Goal: Information Seeking & Learning: Learn about a topic

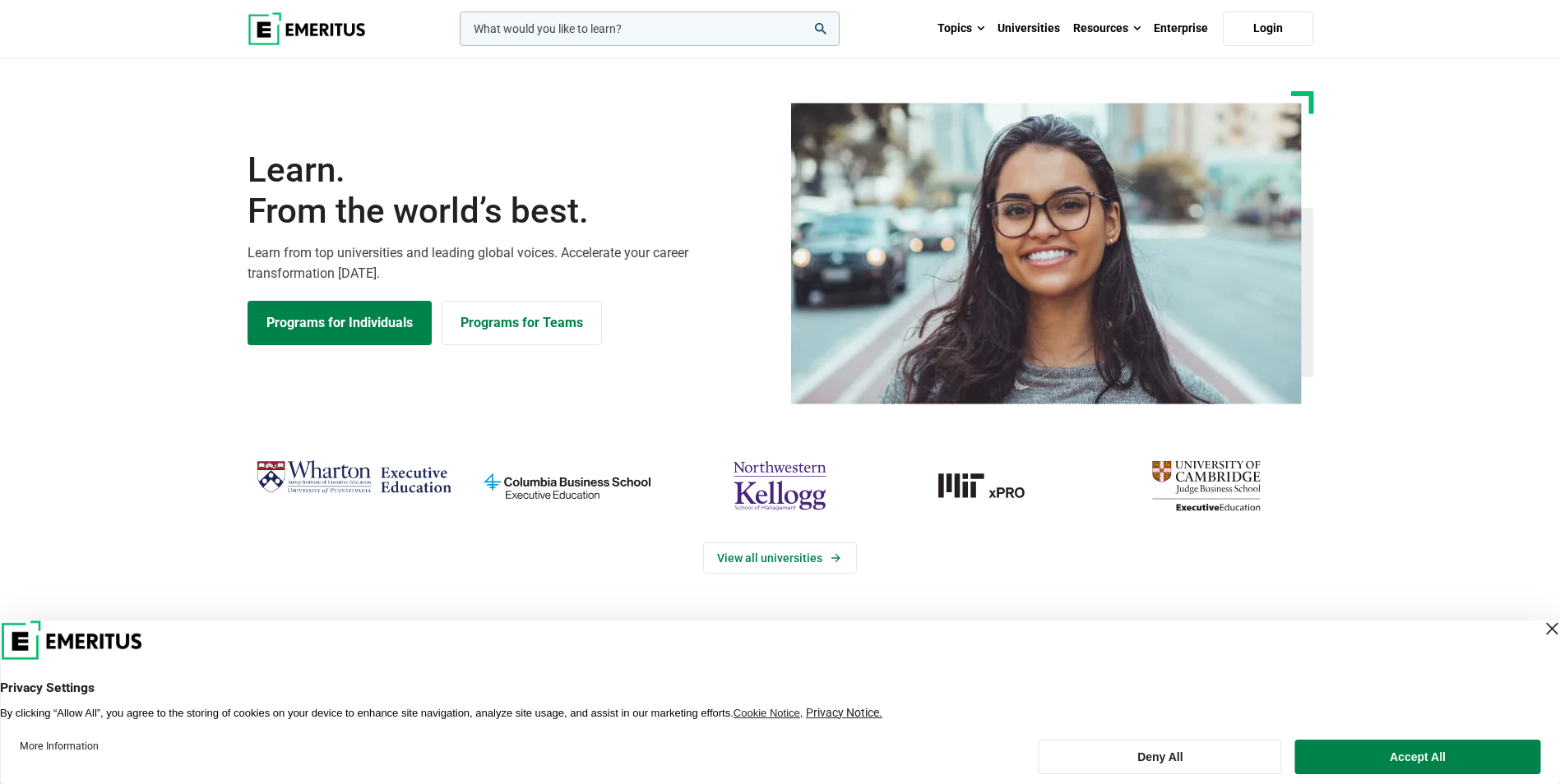
click at [1540, 629] on div "Close Layer" at bounding box center [1551, 629] width 23 height 23
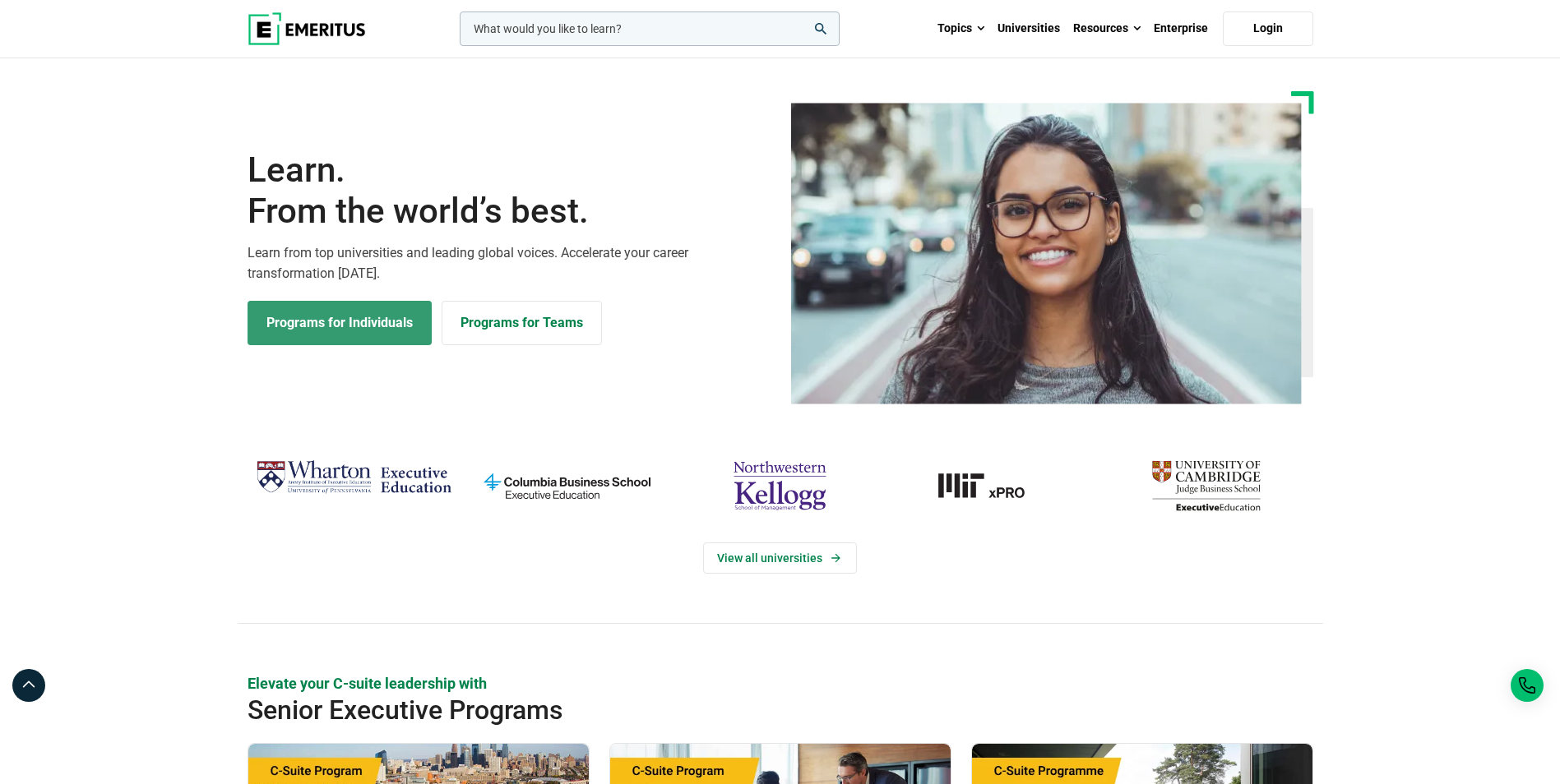
click at [307, 309] on link "Programs for Individuals" at bounding box center [340, 322] width 184 height 44
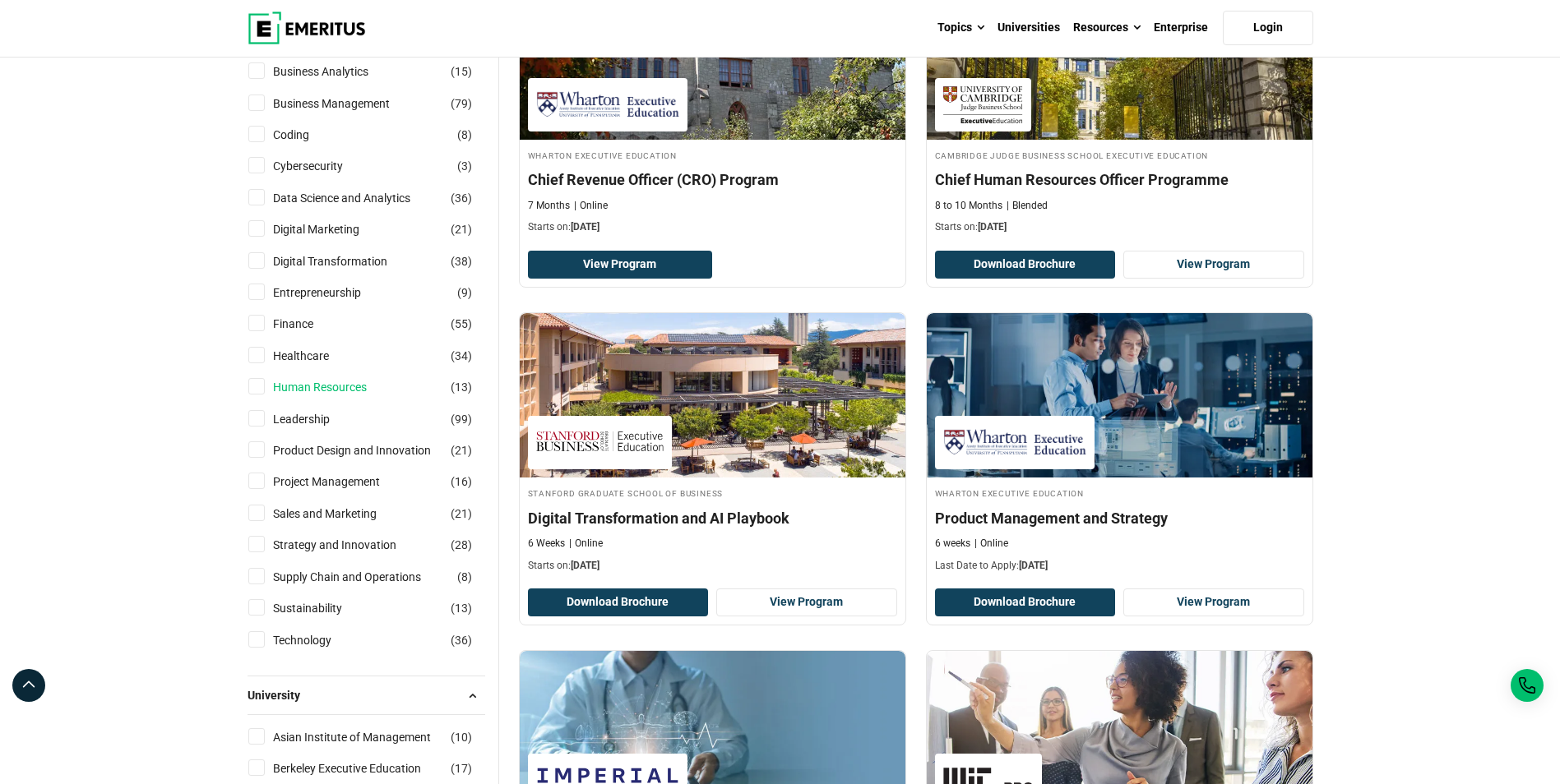
scroll to position [329, 0]
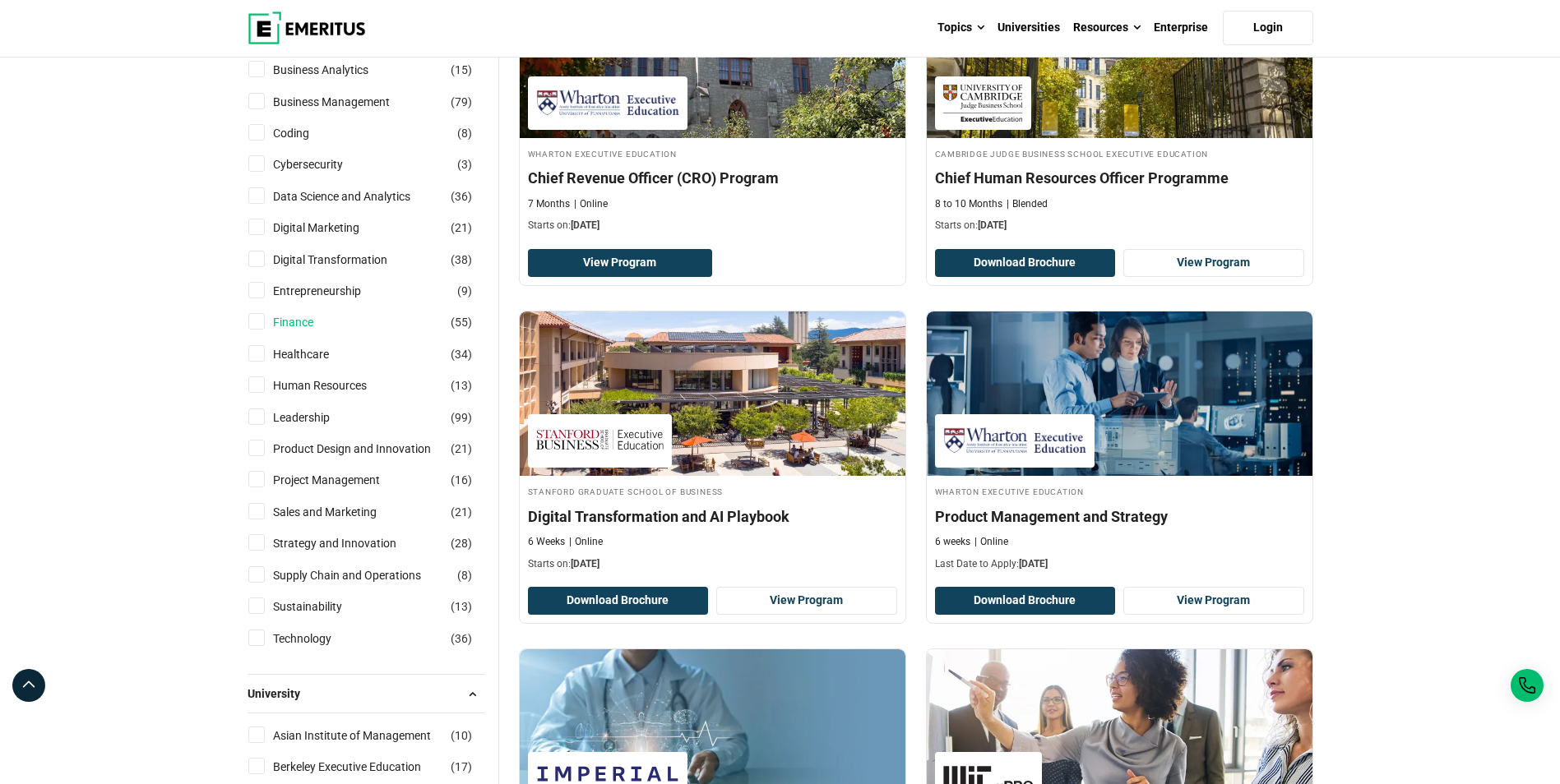
click at [289, 322] on link "Finance" at bounding box center [309, 322] width 73 height 18
checkbox input "true"
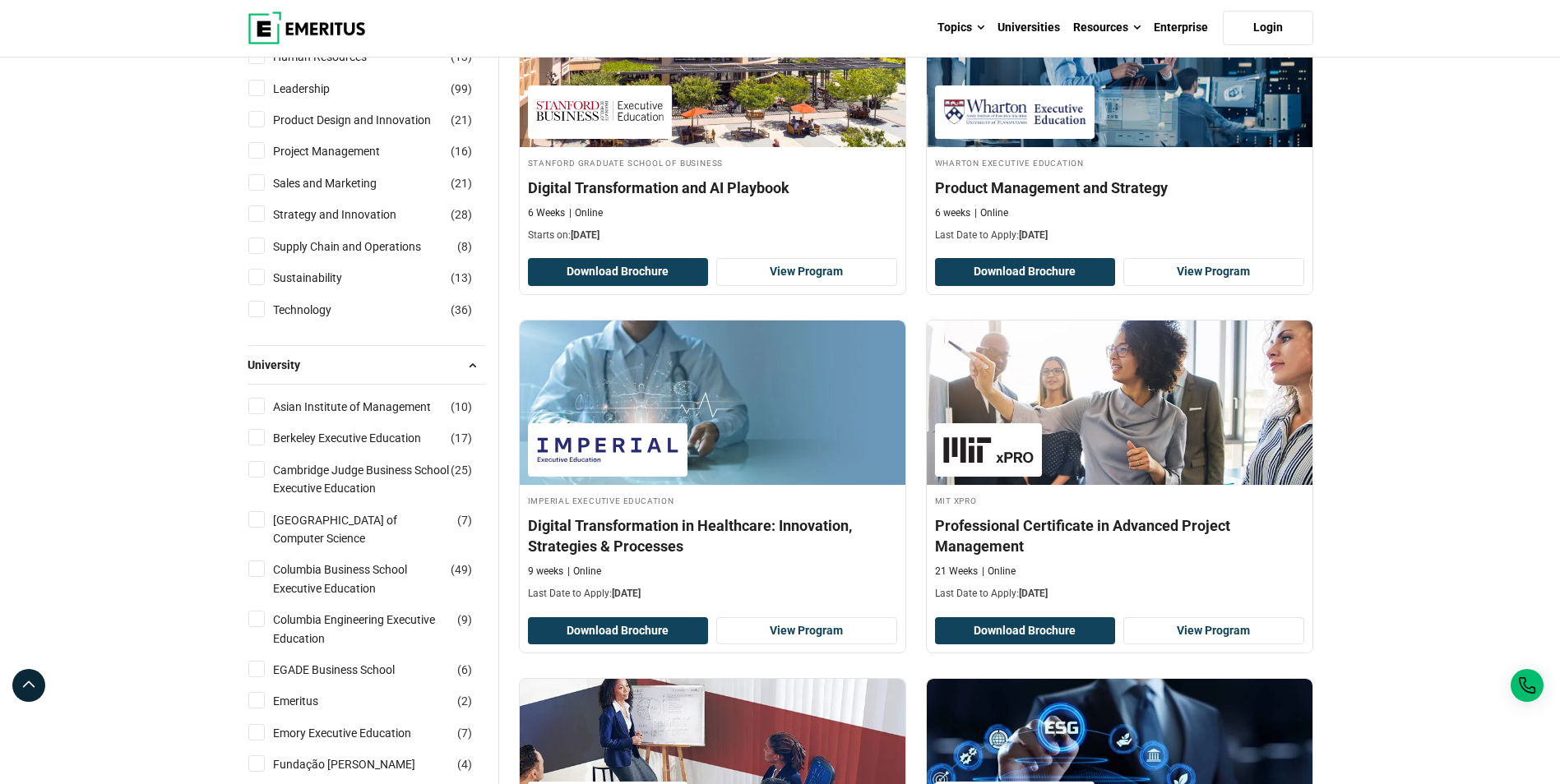
scroll to position [685, 0]
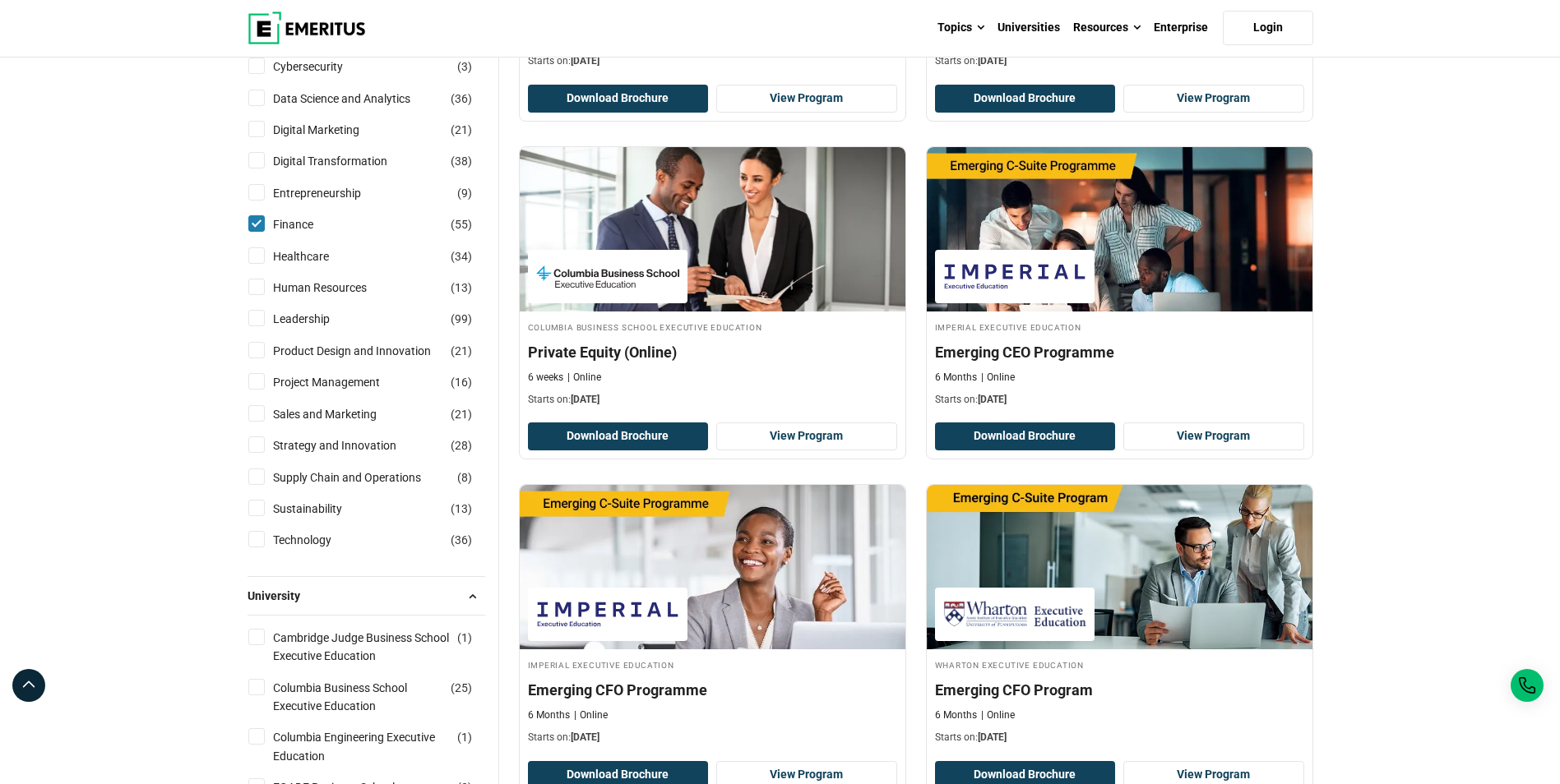
scroll to position [822, 0]
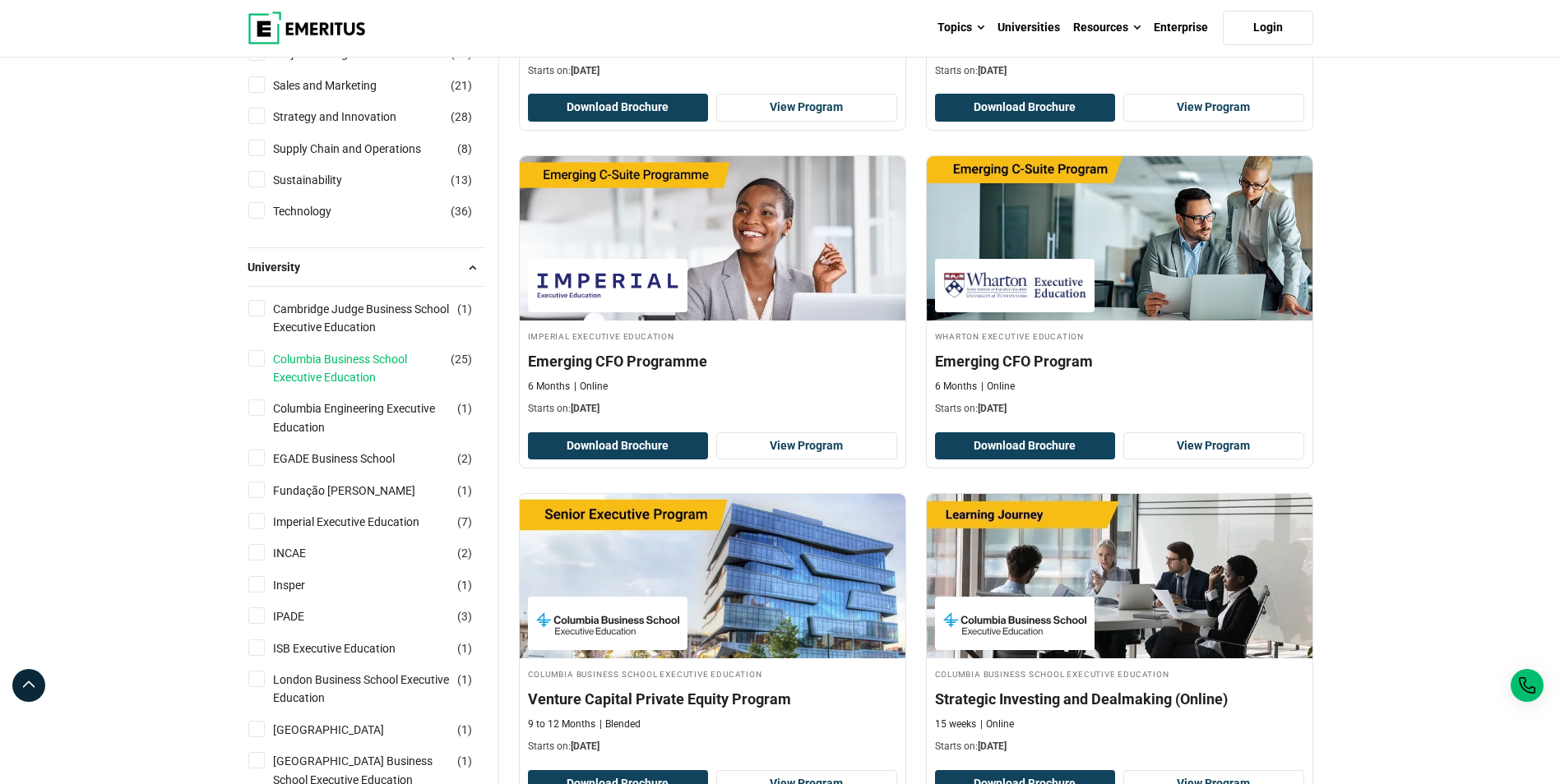
click at [342, 384] on link "Columbia Business School Executive Education" at bounding box center [378, 368] width 210 height 37
checkbox input "true"
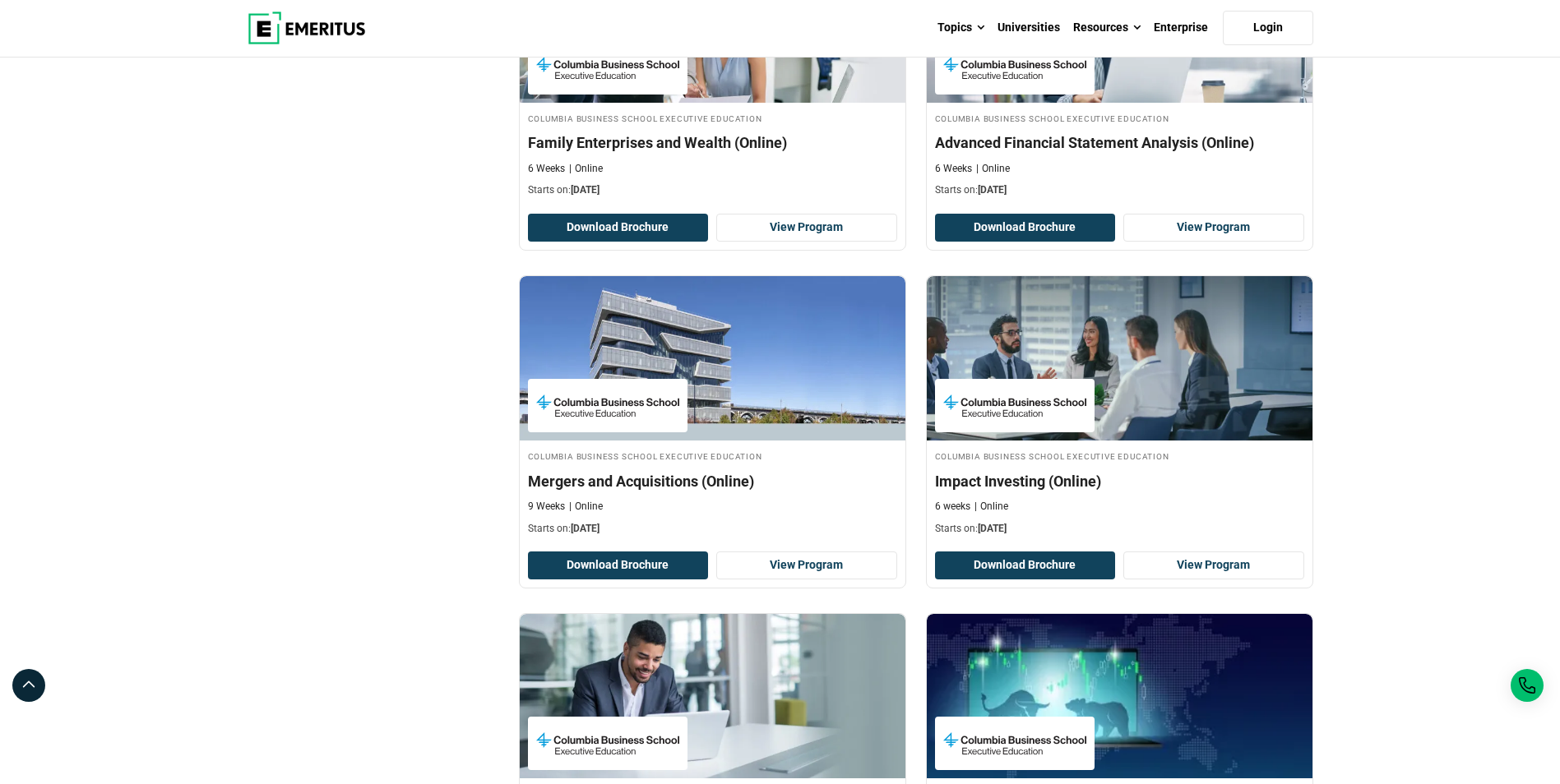
scroll to position [2055, 0]
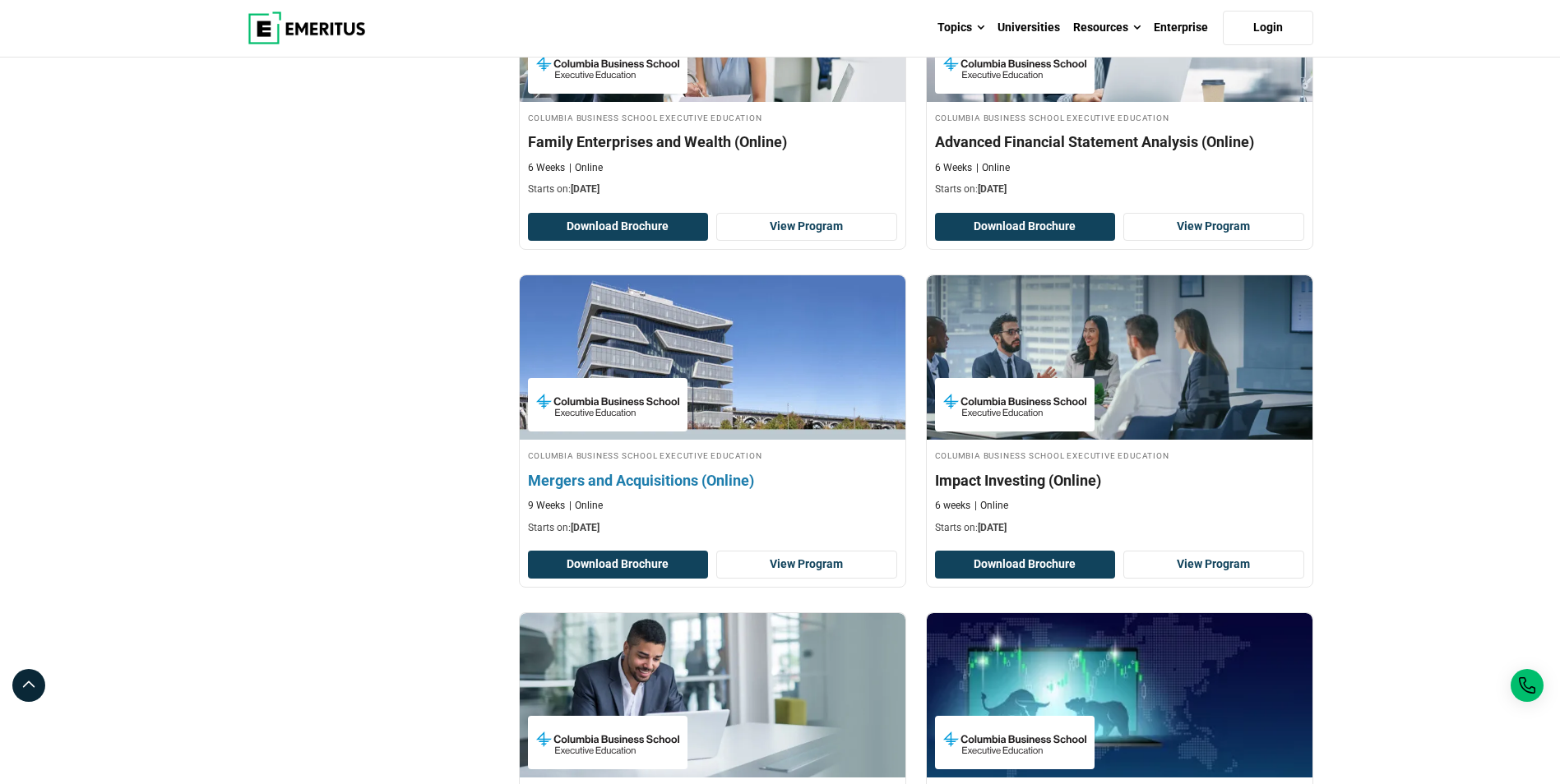
click at [771, 452] on h4 "Columbia Business School Executive Education" at bounding box center [712, 455] width 369 height 14
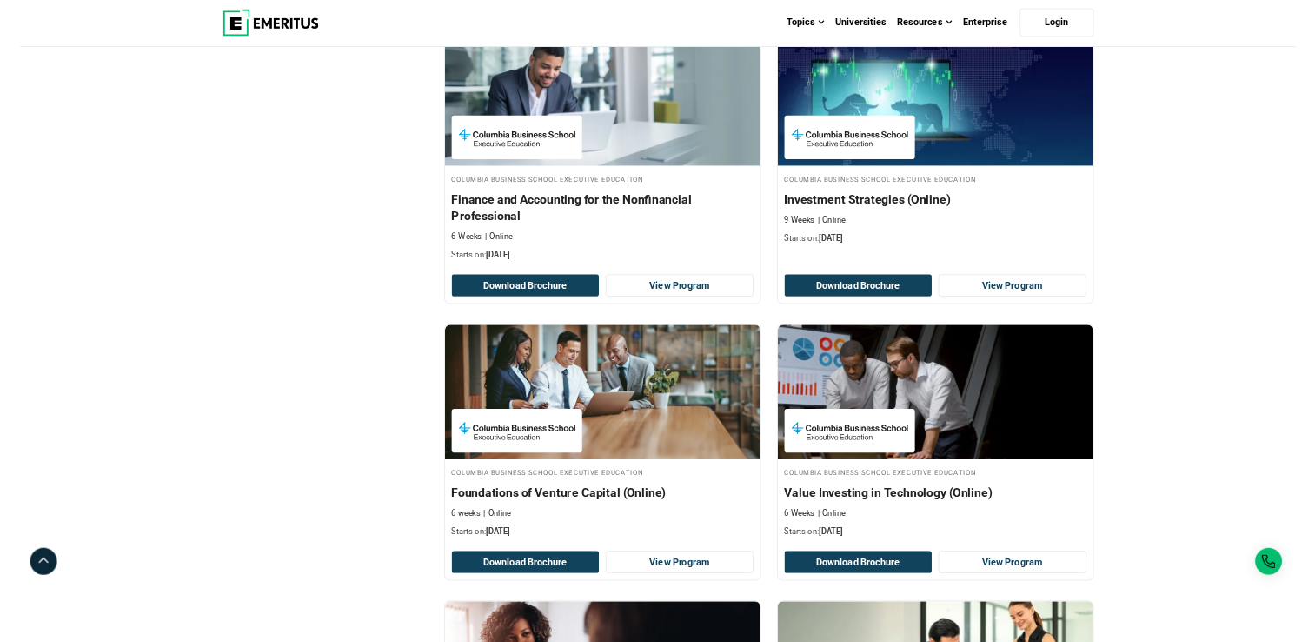
scroll to position [2782, 0]
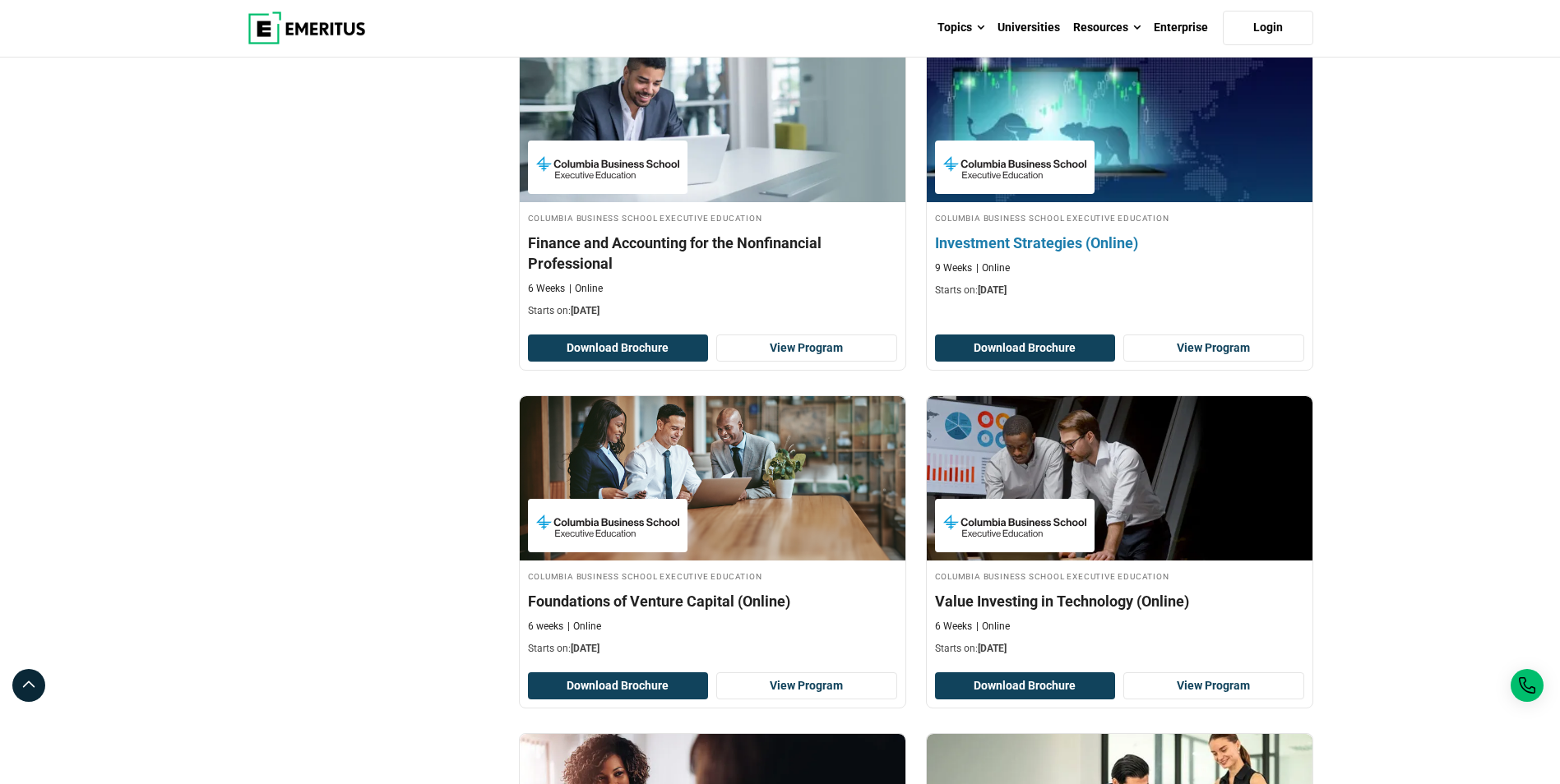
click at [1037, 280] on div "Columbia Business School Executive Education Investment Strategies (Online) 9 W…" at bounding box center [1120, 254] width 386 height 87
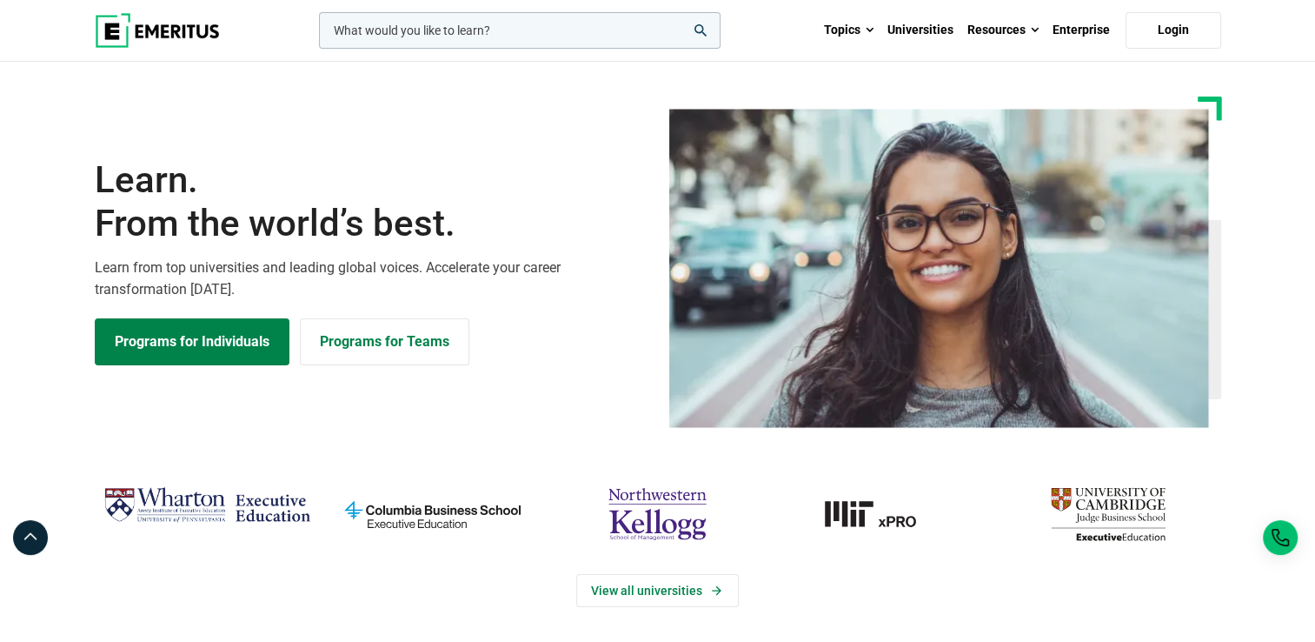
click at [154, 340] on link "Programs for Individuals" at bounding box center [192, 341] width 195 height 47
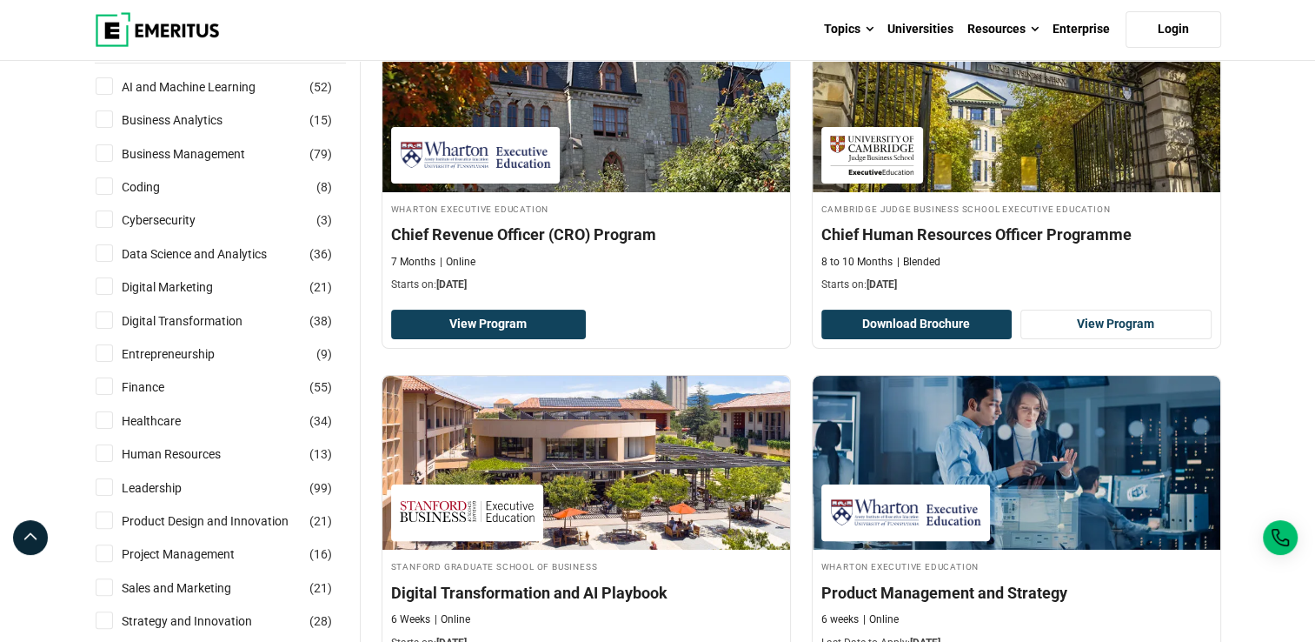
scroll to position [316, 0]
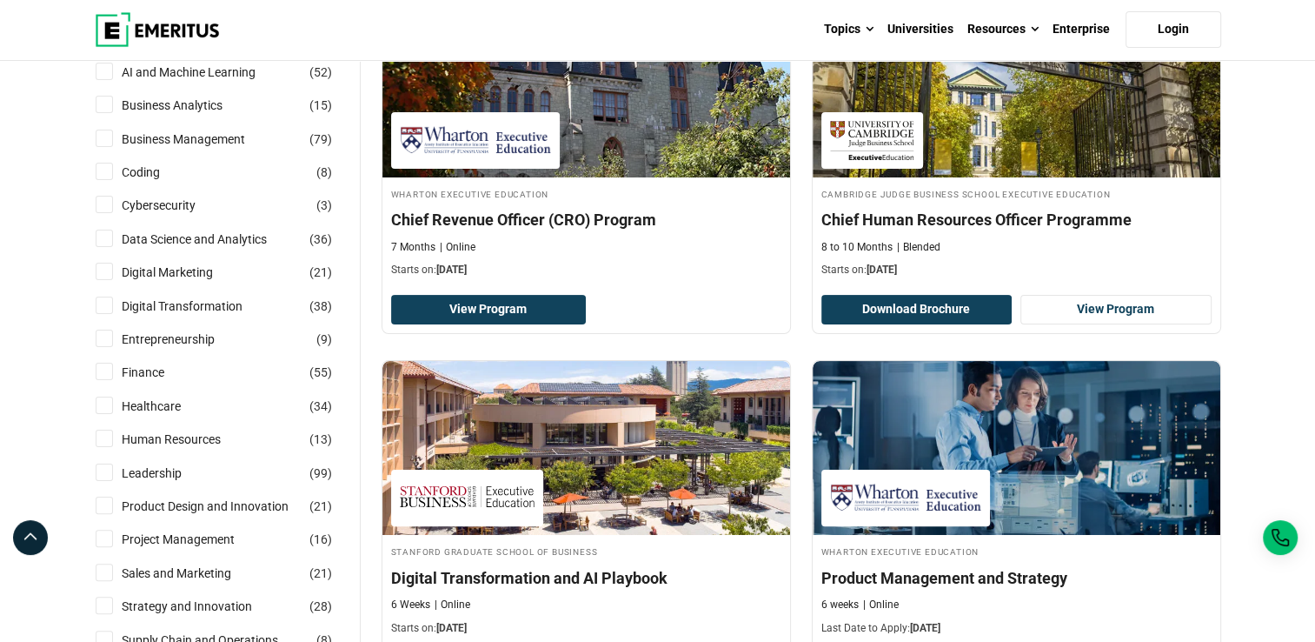
click at [98, 73] on input "AI and Machine Learning ( 52 )" at bounding box center [104, 71] width 17 height 17
checkbox input "true"
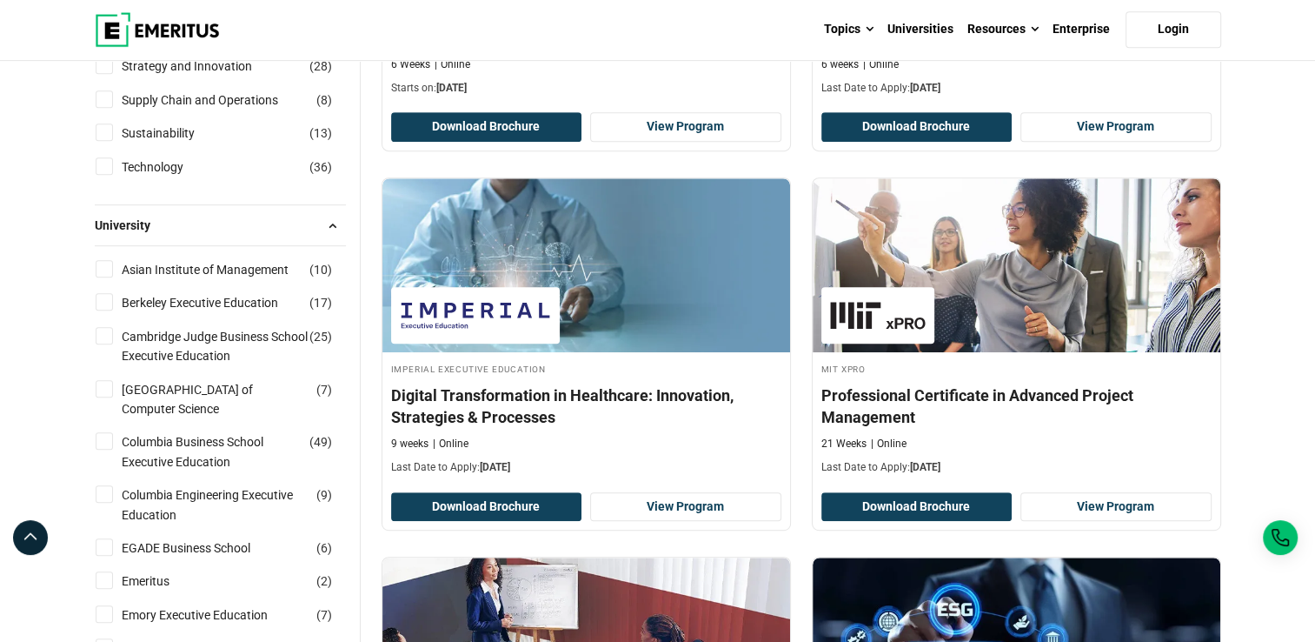
scroll to position [872, 0]
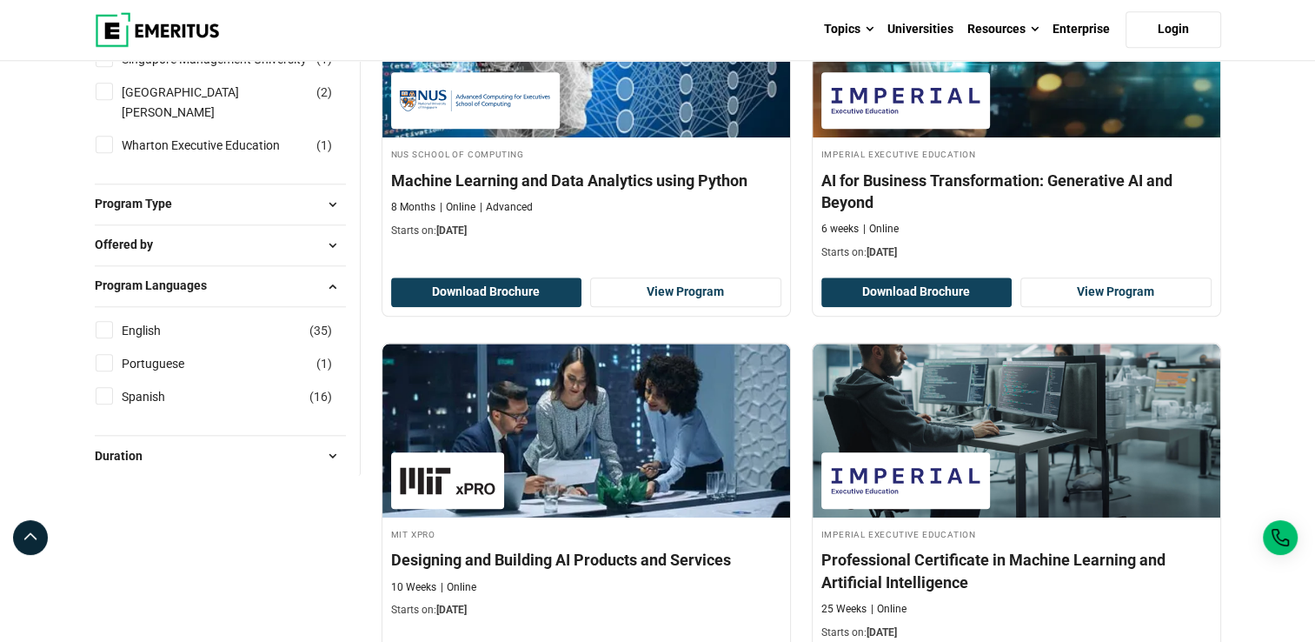
scroll to position [1862, 0]
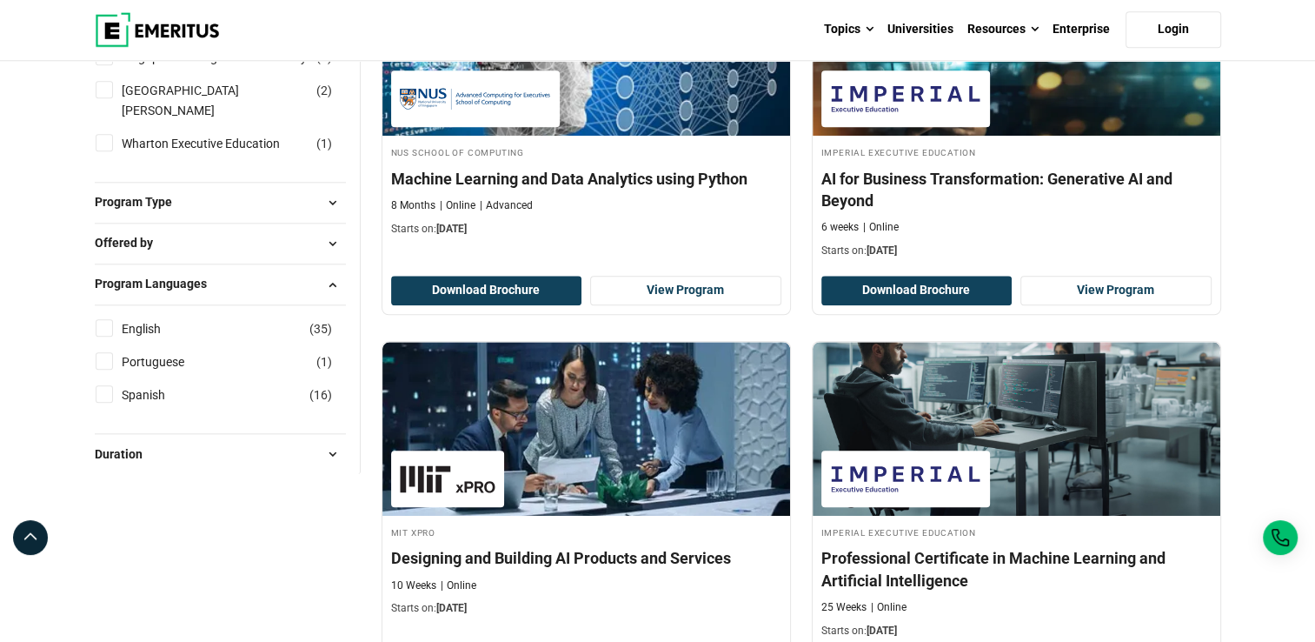
click at [104, 319] on input "English ( 35 )" at bounding box center [104, 327] width 17 height 17
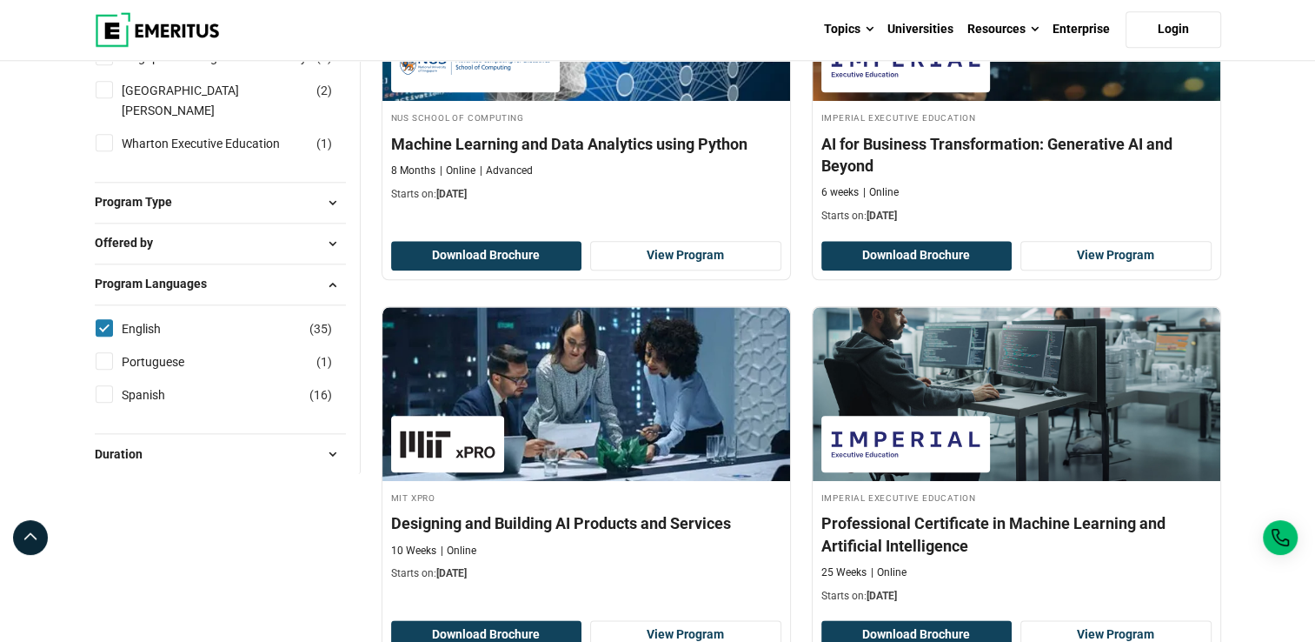
click at [104, 319] on input "English ( 35 )" at bounding box center [104, 327] width 17 height 17
checkbox input "true"
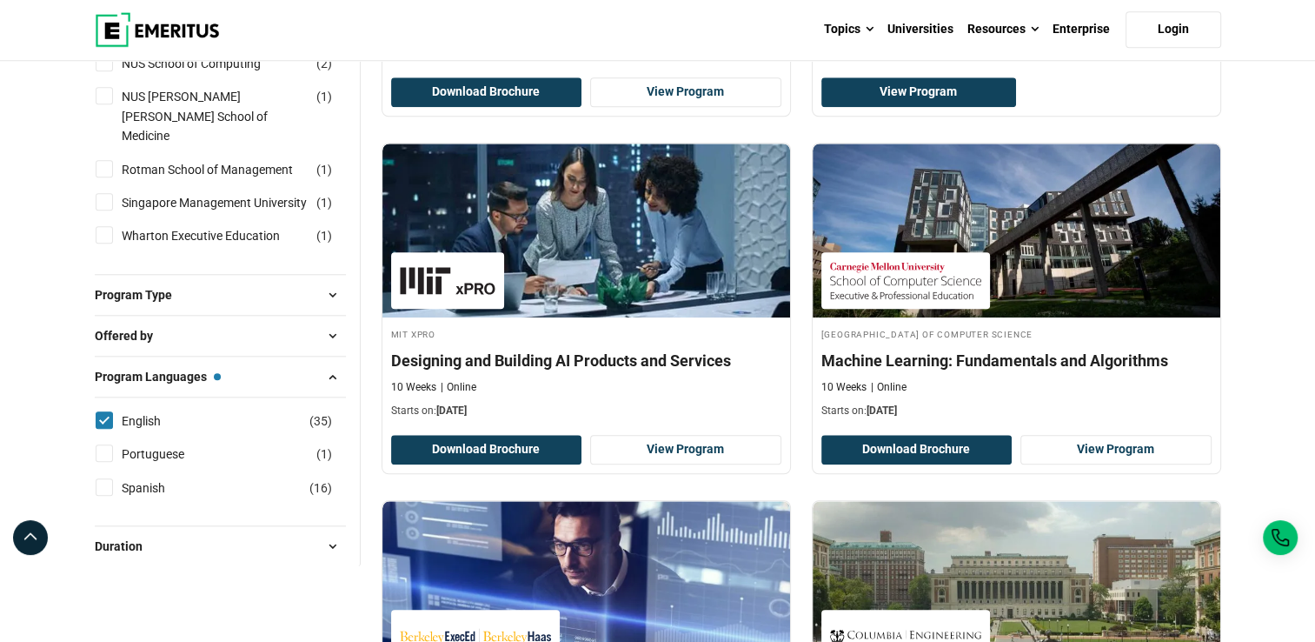
scroll to position [1659, 0]
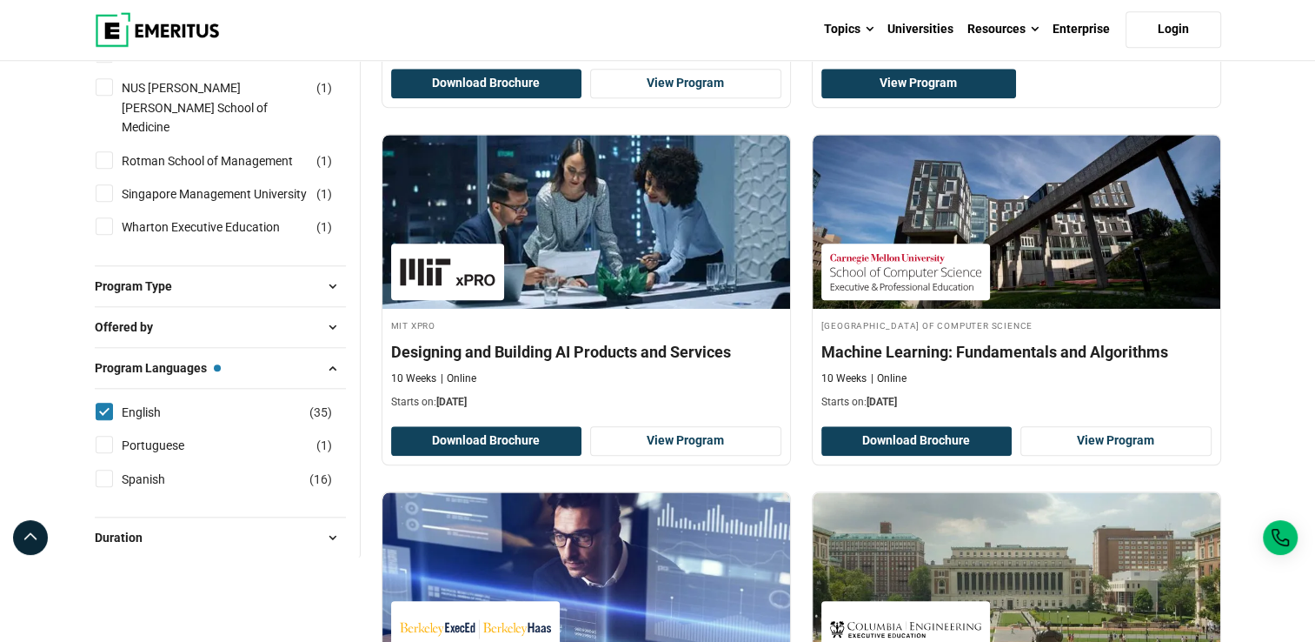
click at [152, 293] on span "Program Type" at bounding box center [140, 285] width 91 height 19
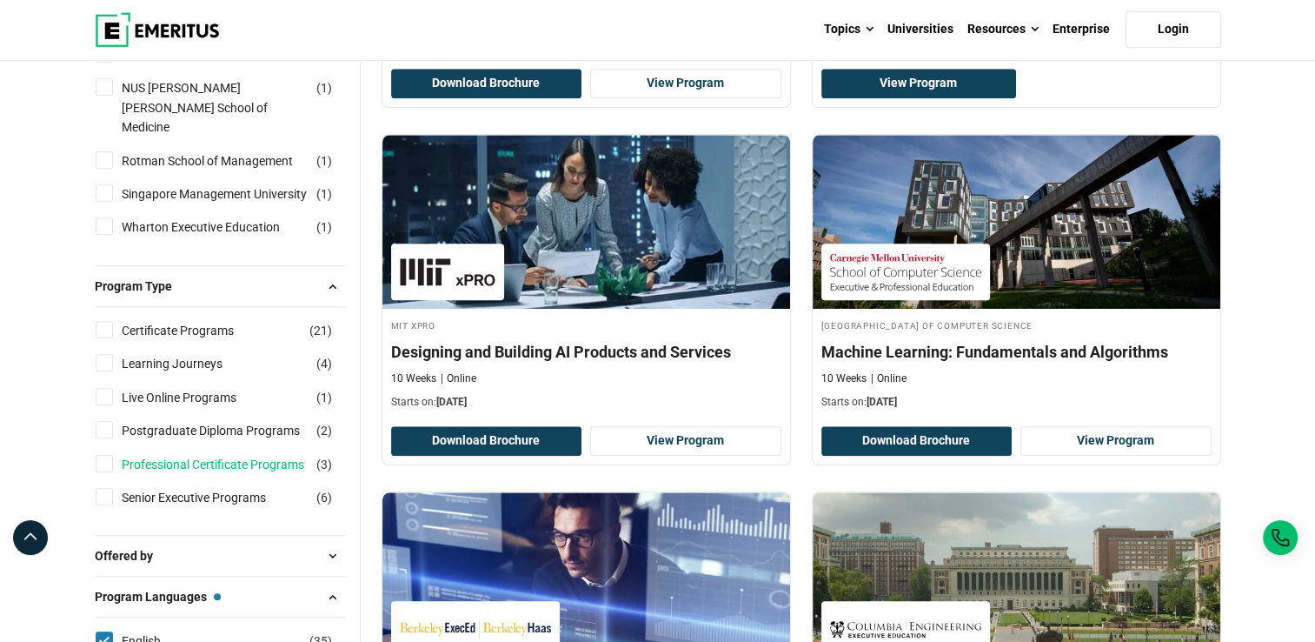
click at [139, 459] on link "Professional Certificate Programs" at bounding box center [230, 464] width 217 height 19
checkbox input "true"
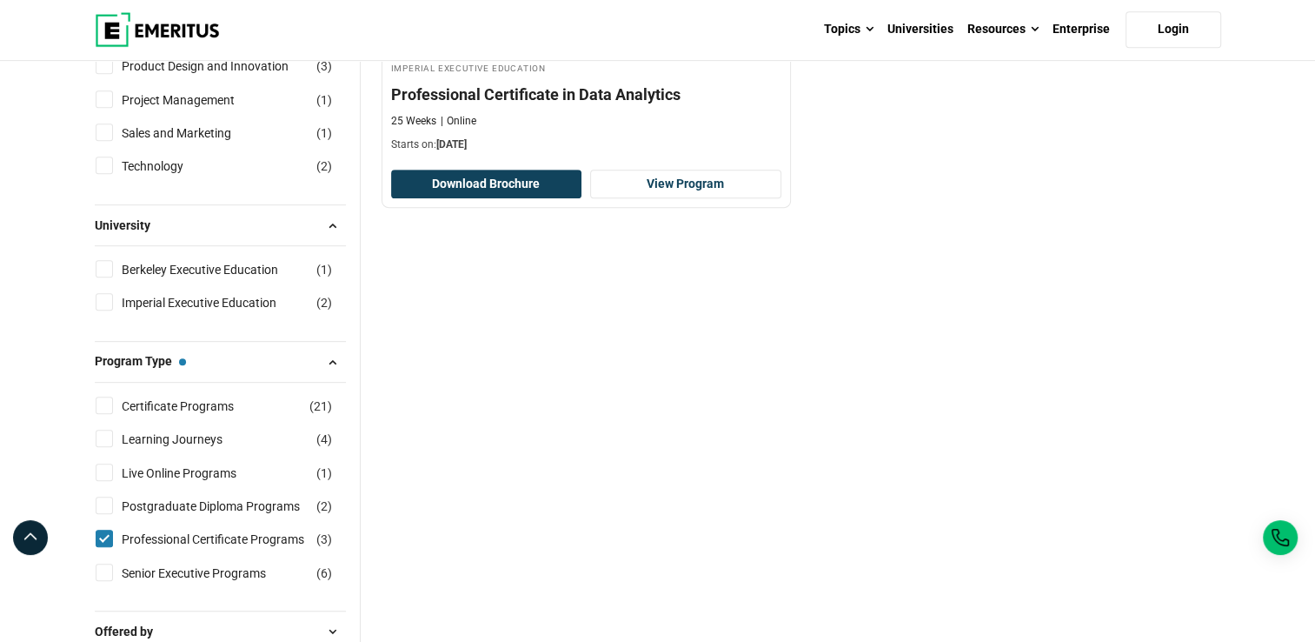
scroll to position [859, 0]
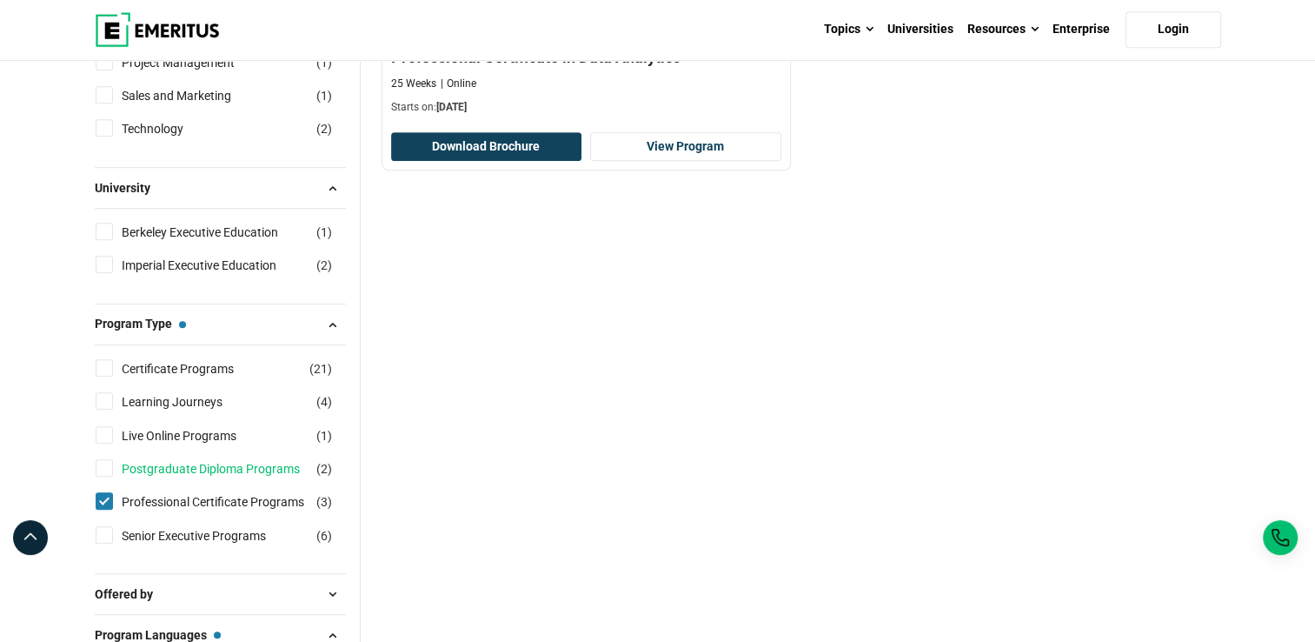
click at [165, 472] on link "Postgraduate Diploma Programs" at bounding box center [228, 468] width 213 height 19
checkbox input "true"
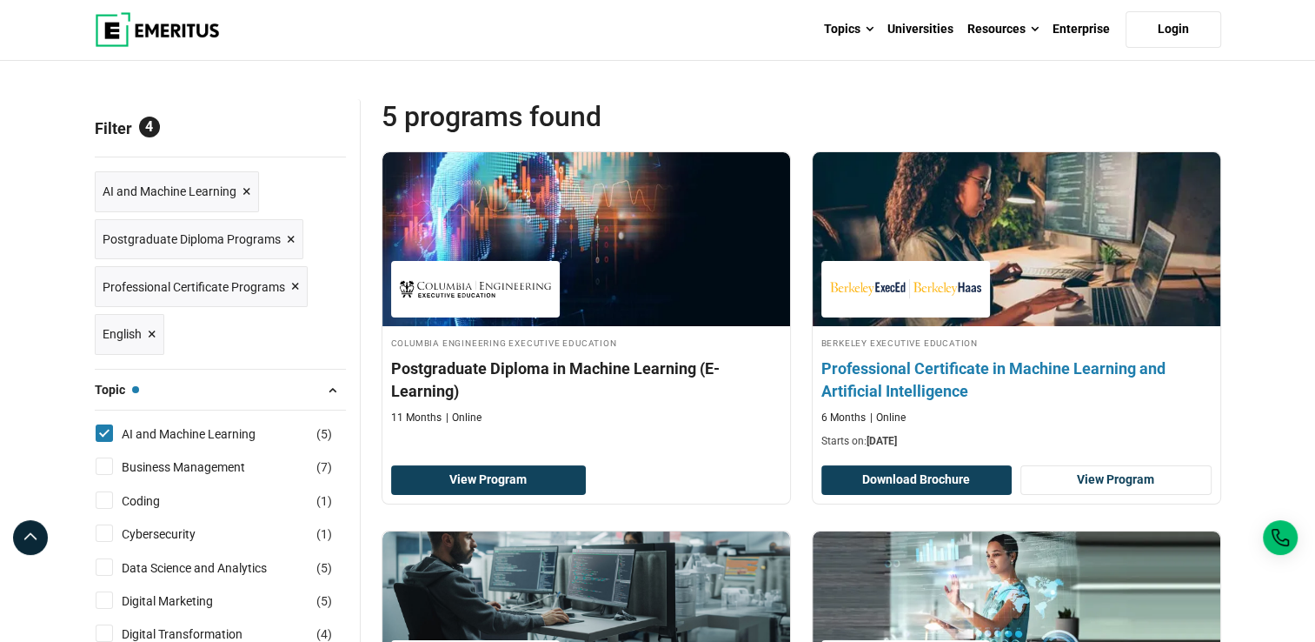
scroll to position [167, 0]
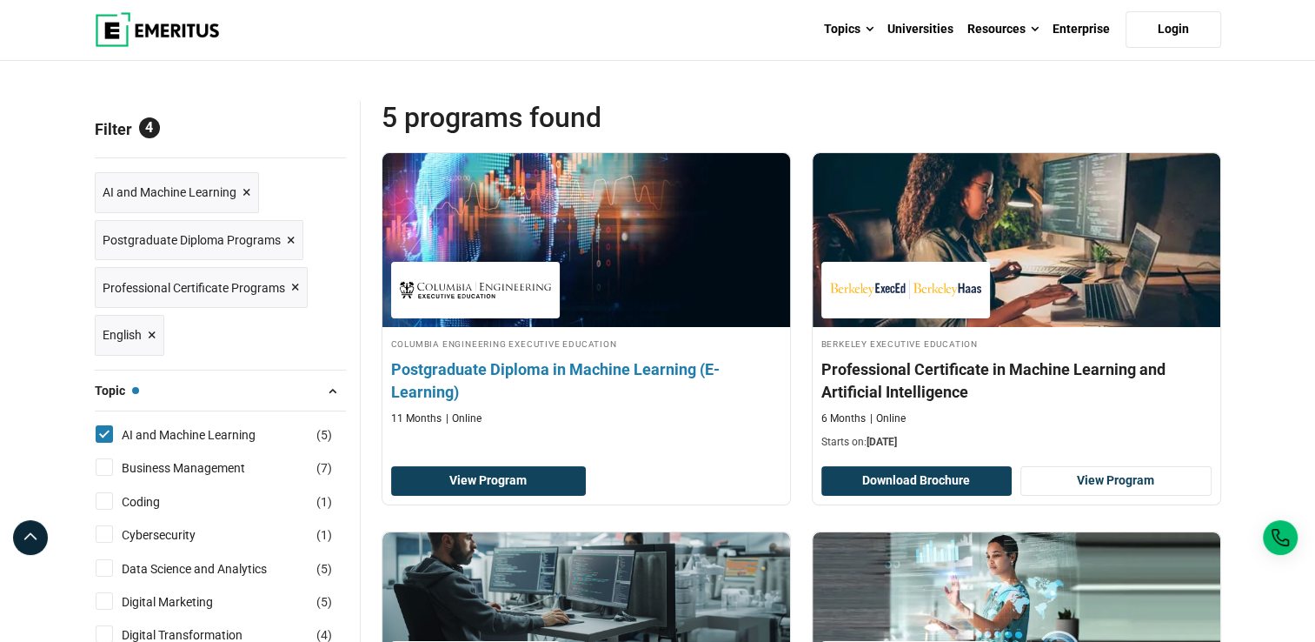
click at [671, 368] on h4 "Postgraduate Diploma in Machine Learning (E-Learning)" at bounding box center [586, 379] width 390 height 43
